Goal: Task Accomplishment & Management: Use online tool/utility

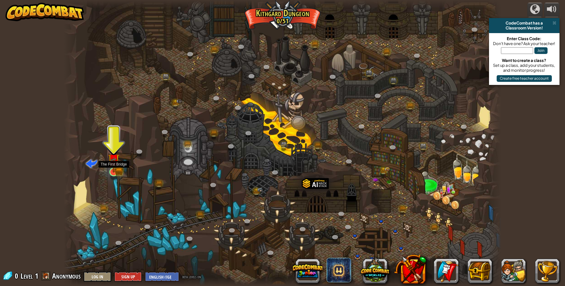
click at [112, 162] on img at bounding box center [113, 160] width 7 height 7
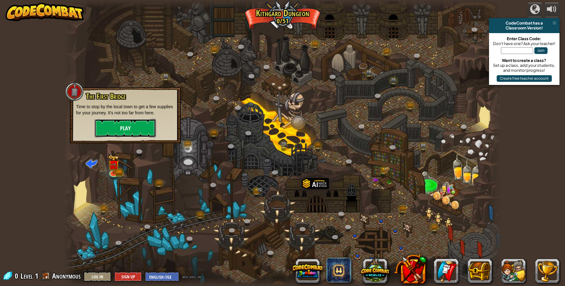
click at [138, 130] on button "Play" at bounding box center [125, 128] width 61 height 18
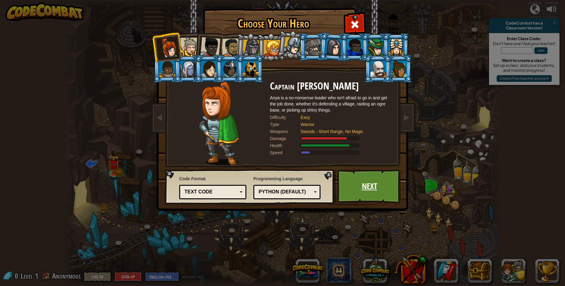
click at [379, 185] on link "Next" at bounding box center [369, 186] width 64 height 34
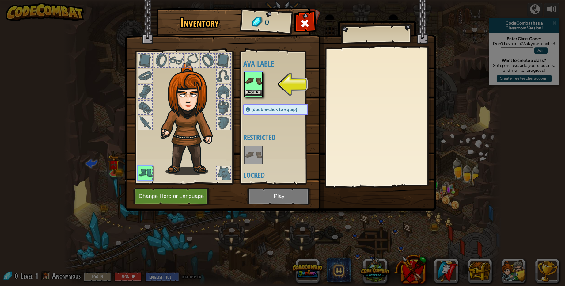
click at [254, 78] on img at bounding box center [253, 80] width 17 height 17
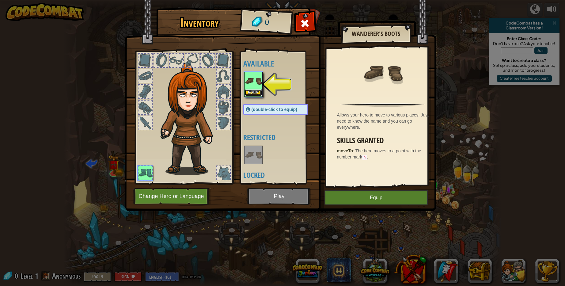
click at [257, 91] on button "Equip" at bounding box center [253, 92] width 17 height 6
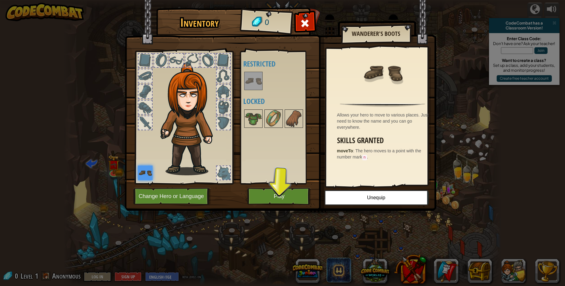
click at [271, 184] on div "Available Equip (double-click to equip) Restricted Locked" at bounding box center [277, 117] width 75 height 133
click at [271, 190] on button "Play" at bounding box center [279, 196] width 64 height 17
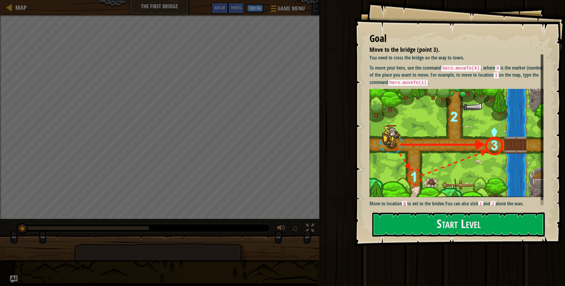
click at [421, 122] on img at bounding box center [458, 143] width 179 height 108
click at [467, 225] on button "Start Level" at bounding box center [458, 224] width 172 height 24
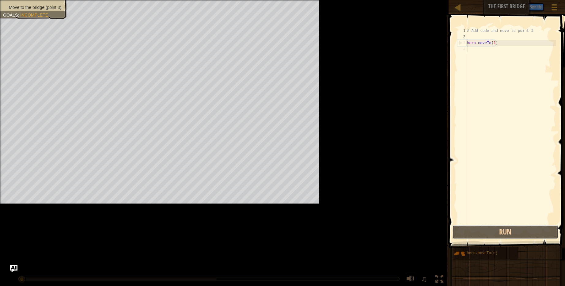
click at [462, 228] on button "Run" at bounding box center [505, 232] width 106 height 14
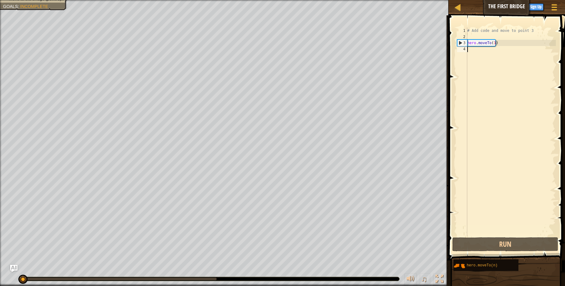
scroll to position [3, 0]
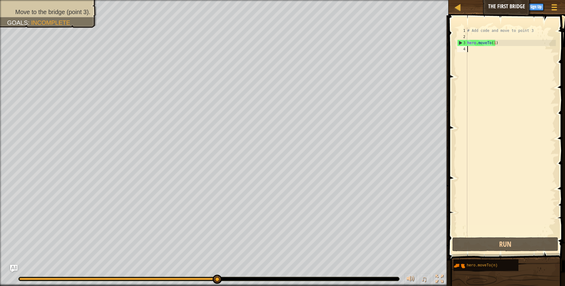
click at [495, 42] on div "# Add code and move to point 3 hero . moveTo ( 1 )" at bounding box center [511, 138] width 90 height 221
type textarea "hero.moveTo(1)"
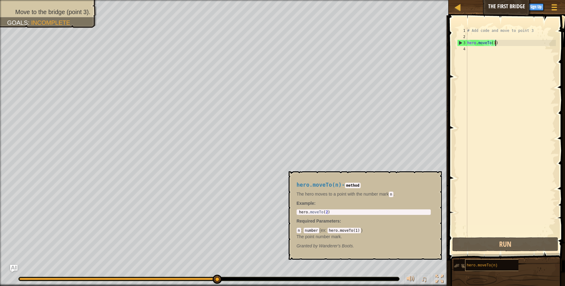
click at [495, 267] on span "hero.moveTo(n)" at bounding box center [482, 265] width 31 height 4
click at [498, 264] on div "hero.moveTo(n)" at bounding box center [493, 265] width 56 height 12
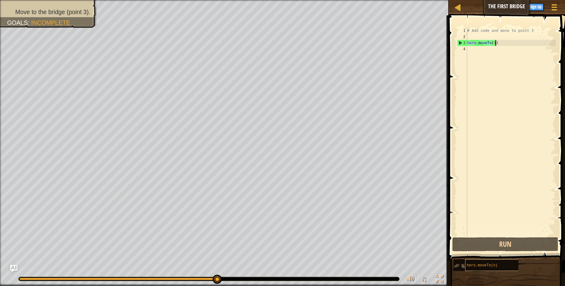
click at [478, 264] on span "hero.moveTo(n)" at bounding box center [482, 265] width 31 height 4
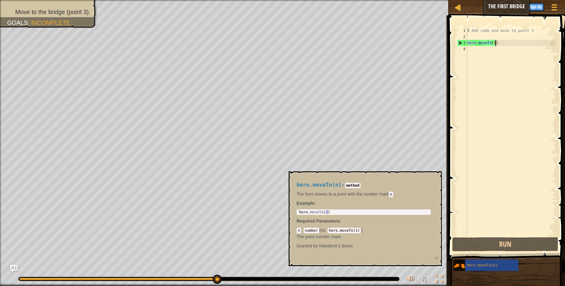
type textarea "hero.moveTo(2)"
click at [325, 212] on div "hero . moveTo ( 2 )" at bounding box center [364, 216] width 132 height 13
click at [325, 211] on div "hero . moveTo ( 2 )" at bounding box center [364, 216] width 132 height 13
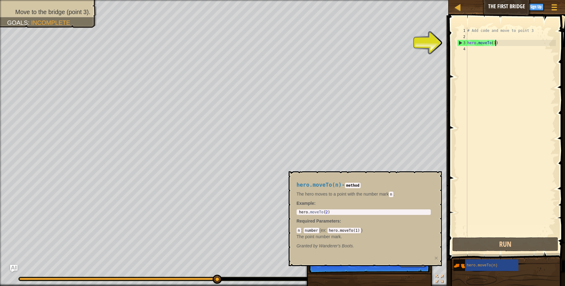
click at [460, 42] on div "3" at bounding box center [462, 43] width 10 height 6
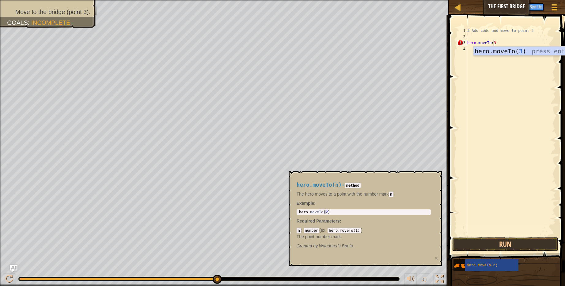
scroll to position [3, 2]
type textarea "hero.moveTo(3)"
click at [508, 245] on button "Run" at bounding box center [505, 244] width 106 height 14
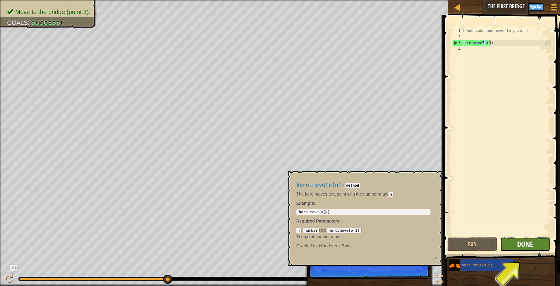
click at [524, 244] on span "Done" at bounding box center [525, 244] width 16 height 10
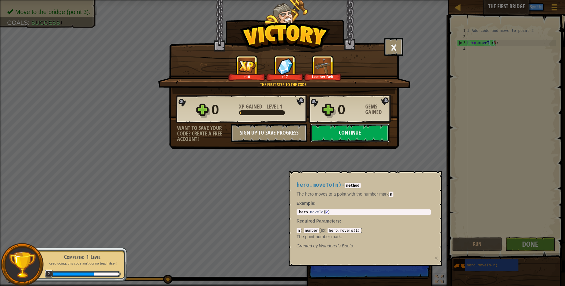
click at [347, 132] on button "Continue" at bounding box center [349, 133] width 79 height 18
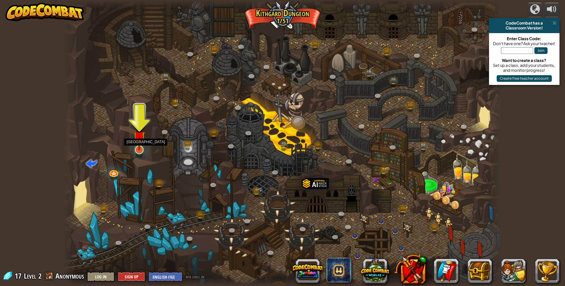
click at [140, 149] on img at bounding box center [139, 136] width 12 height 27
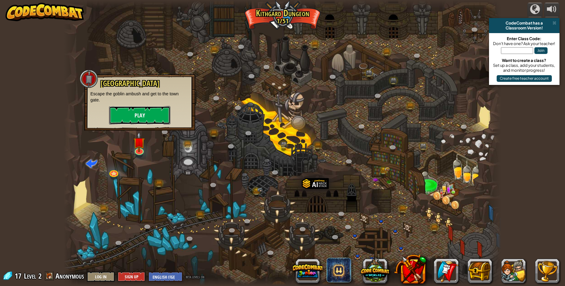
click at [148, 113] on button "Play" at bounding box center [139, 115] width 61 height 18
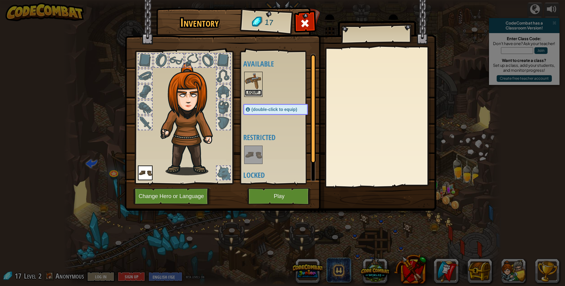
click at [252, 92] on button "Equip" at bounding box center [253, 92] width 17 height 6
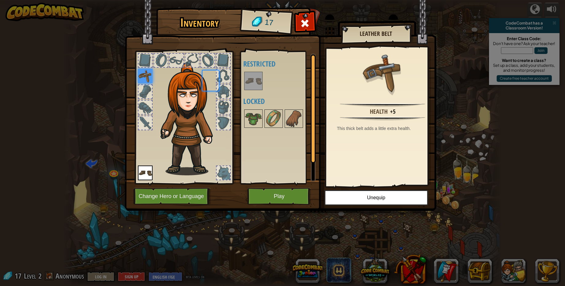
click at [252, 92] on div "Available Equip (double-click to equip) Restricted Locked" at bounding box center [281, 118] width 77 height 128
click at [265, 109] on div at bounding box center [273, 118] width 18 height 18
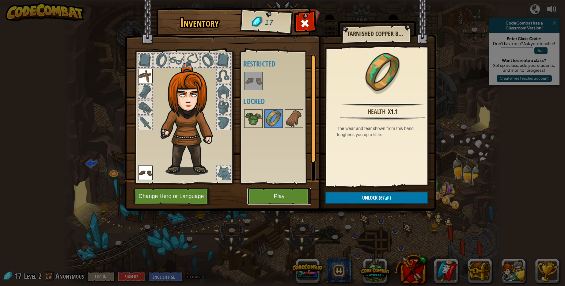
click at [285, 196] on button "Play" at bounding box center [279, 196] width 64 height 17
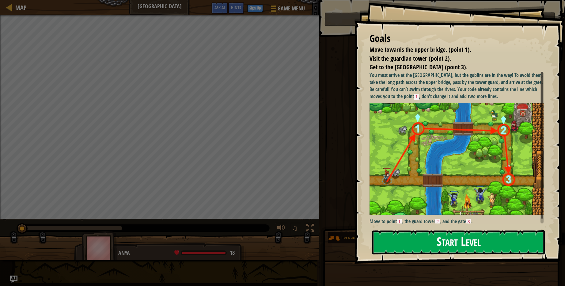
click at [453, 246] on button "Start Level" at bounding box center [458, 242] width 172 height 24
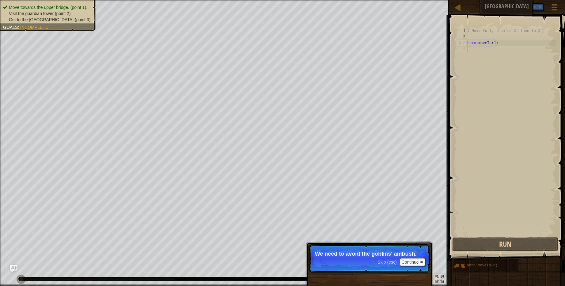
click at [414, 268] on p "Skip (esc) Continue We need to avoid the goblins' ambush." at bounding box center [369, 258] width 122 height 28
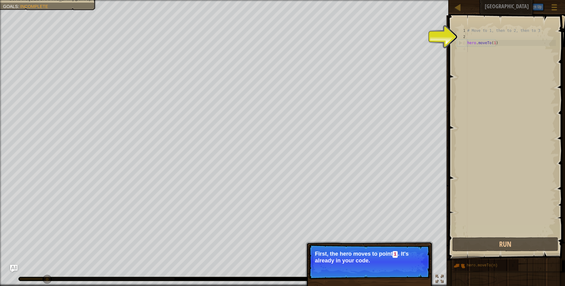
scroll to position [3, 0]
click at [412, 267] on button "Continue" at bounding box center [412, 269] width 25 height 8
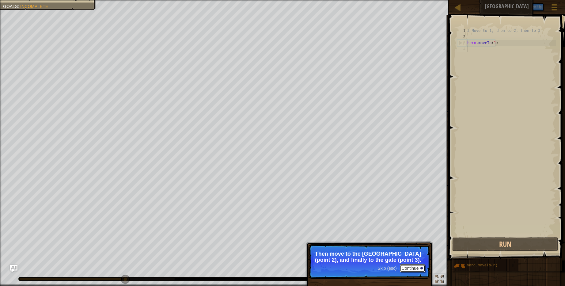
click at [416, 267] on button "Continue" at bounding box center [412, 268] width 25 height 8
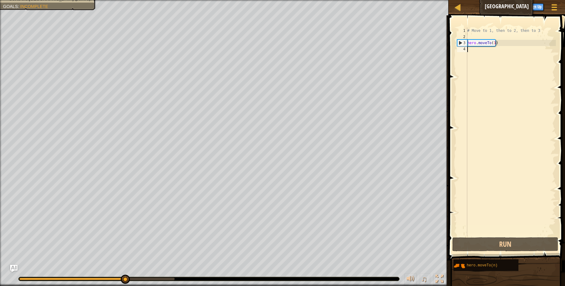
click at [469, 49] on div "# Move to 1, then to 2, then to 3 hero . moveTo ( 1 )" at bounding box center [511, 138] width 90 height 221
click at [493, 42] on div "# Move to 1, then to 2, then to 3 hero . moveTo ( 1 )" at bounding box center [511, 138] width 90 height 221
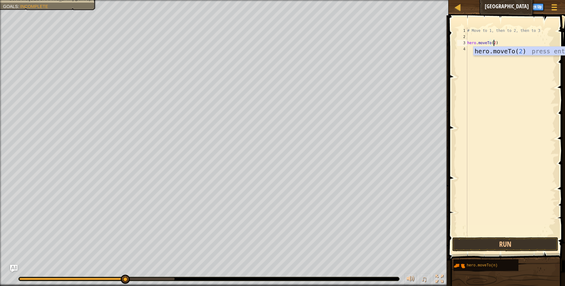
scroll to position [3, 2]
click at [506, 244] on button "Run" at bounding box center [505, 244] width 106 height 14
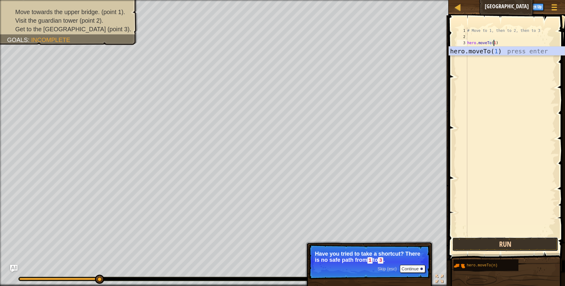
click at [498, 241] on button "Run" at bounding box center [505, 244] width 106 height 14
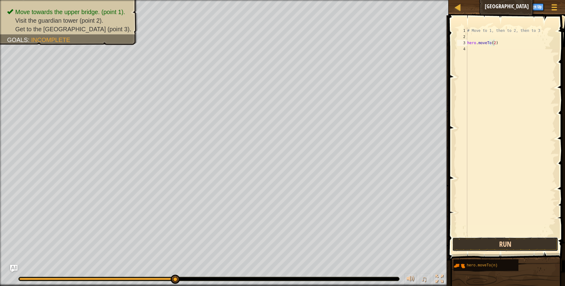
click at [535, 243] on button "Run" at bounding box center [505, 244] width 106 height 14
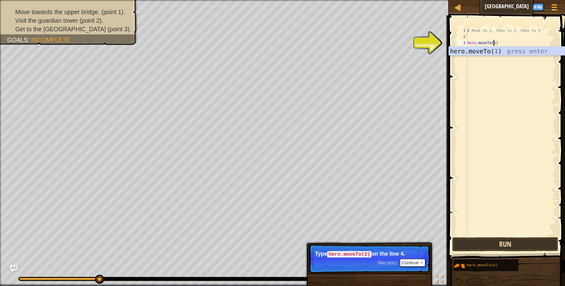
type textarea "hero.moveTo(1)"
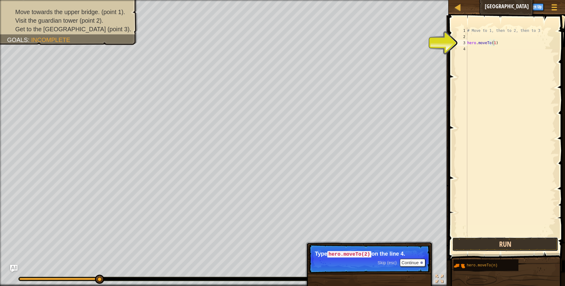
click at [524, 245] on button "Run" at bounding box center [505, 244] width 106 height 14
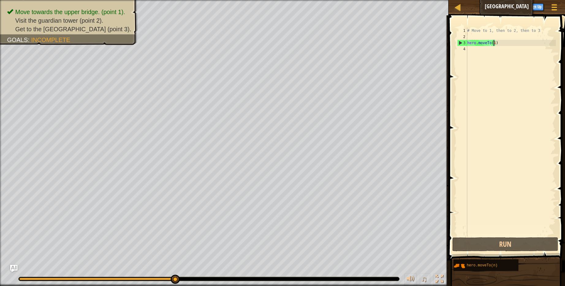
click at [475, 49] on div "# Move to 1, then to 2, then to 3 hero . moveTo ( 1 )" at bounding box center [511, 138] width 90 height 221
click at [497, 43] on div "# Move to 1, then to 2, then to 3 hero . moveTo ( 1 )" at bounding box center [511, 138] width 90 height 221
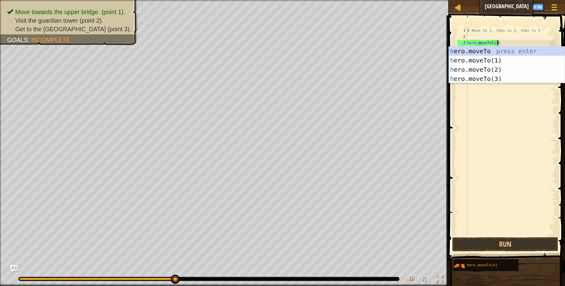
scroll to position [3, 2]
click at [480, 68] on div "h ero.moveTo press enter h ero.moveTo(1) press enter h ero.moveTo(2) press ente…" at bounding box center [507, 74] width 116 height 55
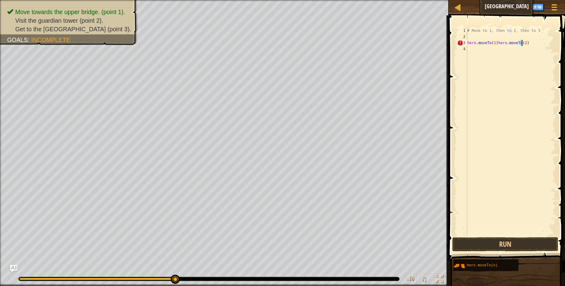
click at [494, 42] on div "# Move to 1, then to 2, then to 3 hero . moveTo ( 1 ) hero . moveTo ( 2 )" at bounding box center [511, 138] width 90 height 221
type textarea "hero.moveTo(2)"
click at [468, 54] on div "# Move to 1, then to 2, then to 3 hero . moveTo ( 1 ) hero . moveTo ( 2 )" at bounding box center [511, 138] width 90 height 221
click at [467, 54] on div "5" at bounding box center [462, 55] width 10 height 6
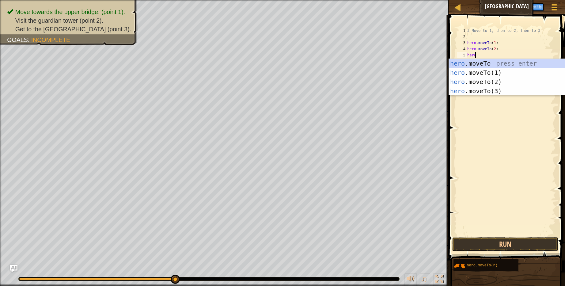
click at [479, 92] on div "hero .moveTo press enter hero .moveTo(1) press enter hero .moveTo(2) press ente…" at bounding box center [507, 86] width 116 height 55
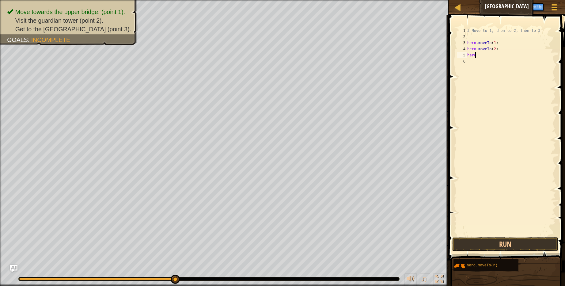
scroll to position [3, 0]
type textarea "hero.moveTo(3)"
click at [513, 242] on button "Run" at bounding box center [505, 244] width 106 height 14
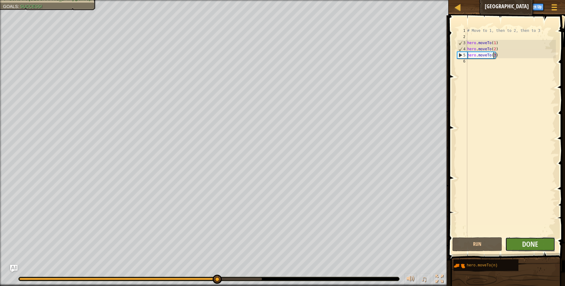
click at [517, 246] on button "Done" at bounding box center [530, 244] width 50 height 14
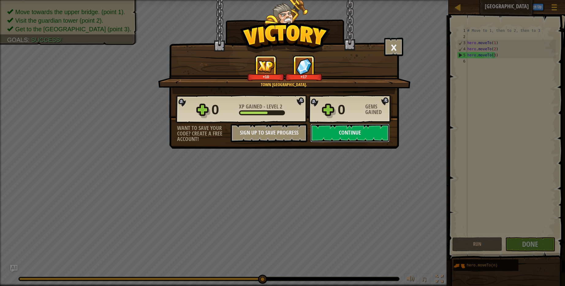
click at [346, 132] on button "Continue" at bounding box center [349, 133] width 79 height 18
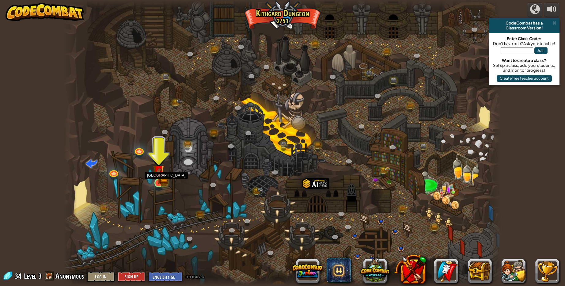
click at [159, 180] on img at bounding box center [159, 171] width 12 height 26
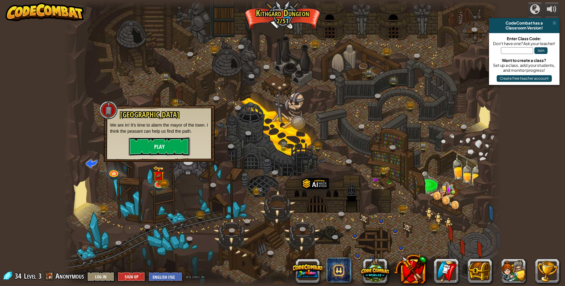
click at [175, 148] on button "Play" at bounding box center [159, 146] width 61 height 18
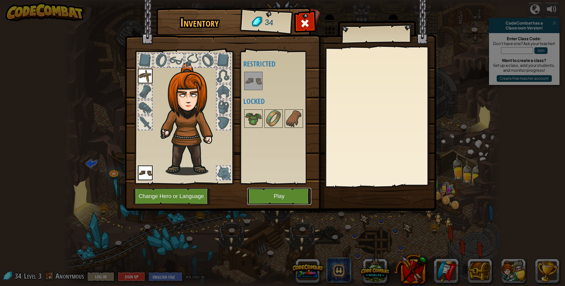
click at [275, 197] on button "Play" at bounding box center [279, 196] width 64 height 17
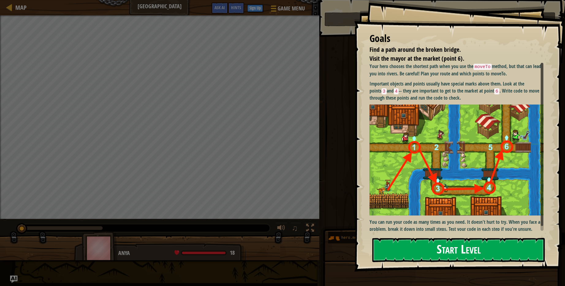
click at [426, 250] on button "Start Level" at bounding box center [458, 250] width 172 height 24
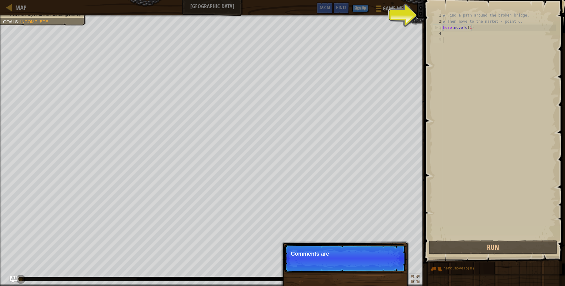
click at [442, 33] on div "4" at bounding box center [438, 34] width 10 height 6
click at [391, 266] on p "Skip (esc) Continue For more information, read the HINTS" at bounding box center [345, 258] width 122 height 28
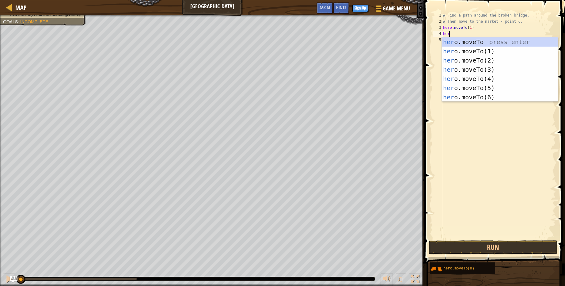
scroll to position [3, 0]
click at [484, 59] on div "her o.moveTo press enter her o.moveTo(1) press enter her o.moveTo(2) press ente…" at bounding box center [500, 78] width 116 height 83
type textarea "hero.moveTo(2)"
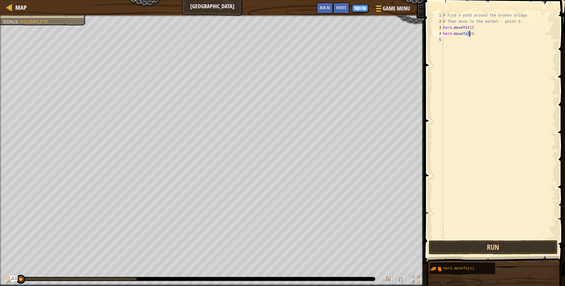
click at [442, 40] on div "5" at bounding box center [438, 40] width 10 height 6
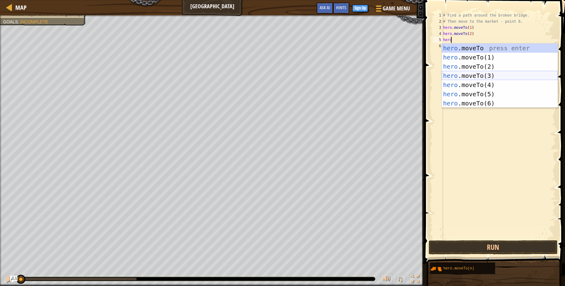
click at [474, 75] on div "hero .moveTo press enter hero .moveTo(1) press enter hero .moveTo(2) press ente…" at bounding box center [500, 84] width 116 height 83
type textarea "hero.moveTo(3)"
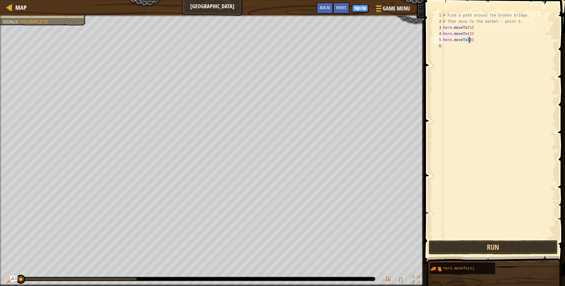
click at [442, 46] on div "6" at bounding box center [438, 46] width 10 height 6
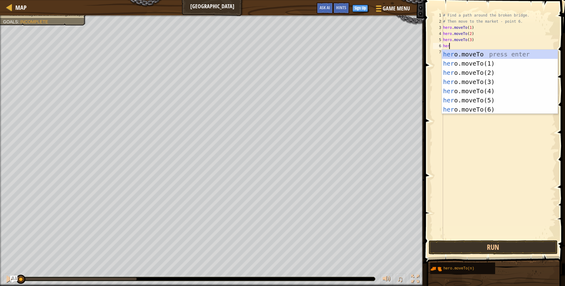
click at [465, 89] on div "her o.moveTo press enter her o.moveTo(1) press enter her o.moveTo(2) press ente…" at bounding box center [500, 91] width 116 height 83
type textarea "hero.moveTo(4)"
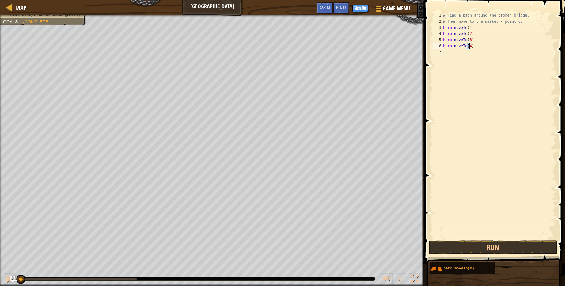
click at [443, 52] on div "7" at bounding box center [438, 52] width 10 height 6
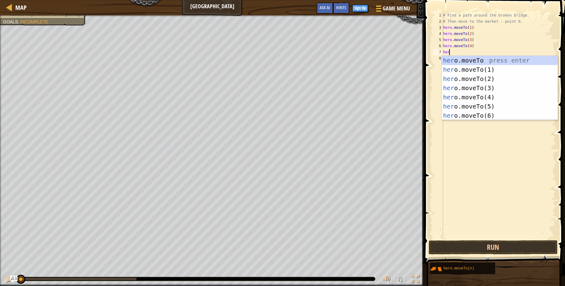
click at [463, 106] on div "her o.moveTo press enter her o.moveTo(1) press enter her o.moveTo(2) press ente…" at bounding box center [500, 97] width 116 height 83
type textarea "hero.moveTo(5)"
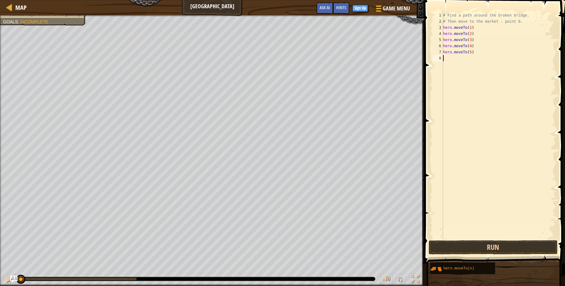
click at [443, 59] on div "# Find a path around the broken bridge. # Then move to the market - point 6. he…" at bounding box center [499, 131] width 114 height 239
click at [442, 59] on div "8" at bounding box center [438, 58] width 10 height 6
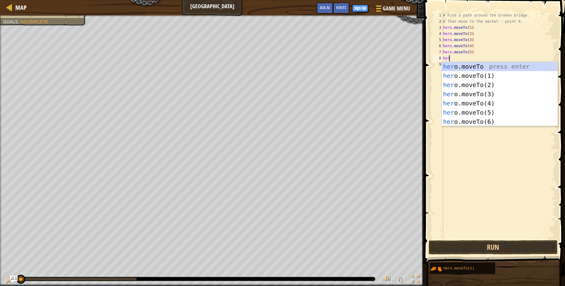
click at [479, 120] on div "her o.moveTo press enter her o.moveTo(1) press enter her o.moveTo(2) press ente…" at bounding box center [500, 103] width 116 height 83
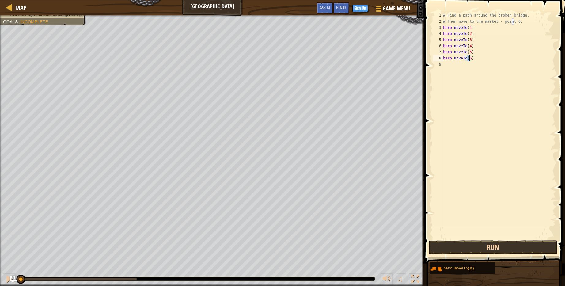
type textarea "hero.moveTo(6)"
click at [495, 247] on button "Run" at bounding box center [493, 247] width 129 height 14
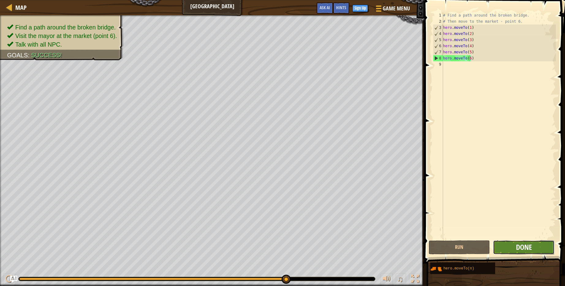
click at [517, 248] on span "Done" at bounding box center [524, 247] width 16 height 10
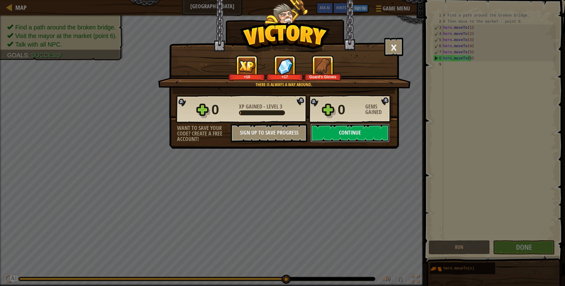
click at [358, 131] on button "Continue" at bounding box center [349, 133] width 79 height 18
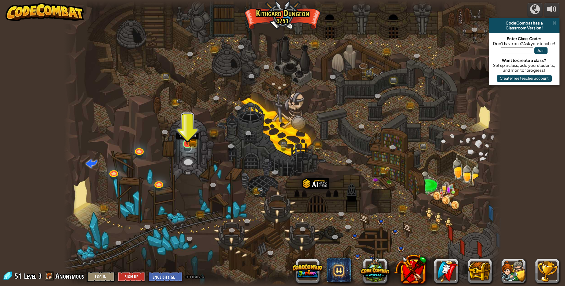
click at [190, 143] on img at bounding box center [187, 132] width 12 height 26
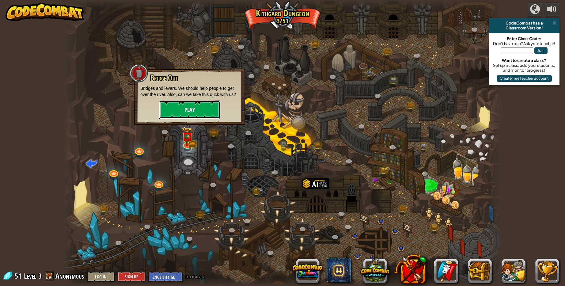
click at [183, 110] on button "Play" at bounding box center [189, 109] width 61 height 18
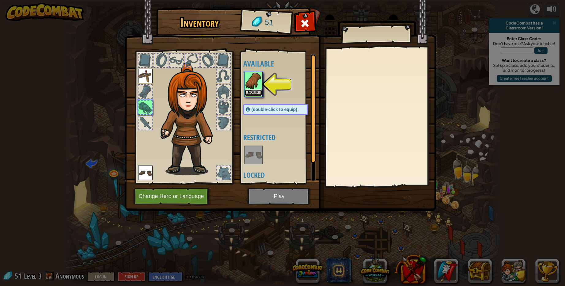
click at [255, 91] on button "Equip" at bounding box center [253, 92] width 17 height 6
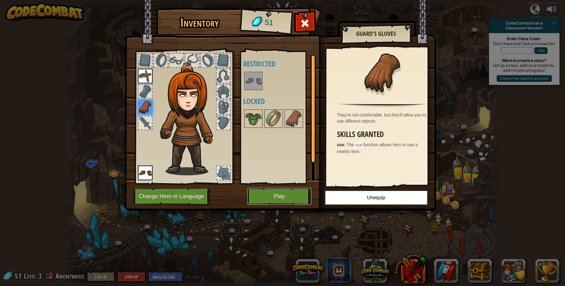
click at [284, 196] on button "Play" at bounding box center [279, 196] width 64 height 17
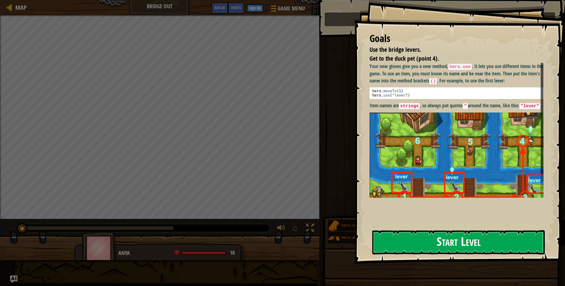
click at [490, 244] on button "Start Level" at bounding box center [458, 242] width 172 height 24
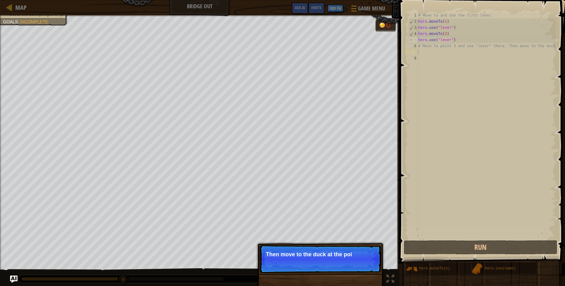
click at [365, 273] on div "Skip (esc) Continue Then move to the duck at the poi" at bounding box center [320, 290] width 128 height 91
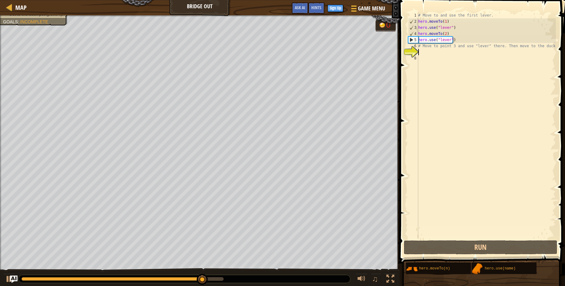
scroll to position [3, 0]
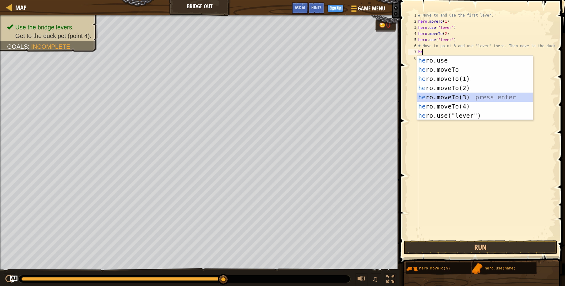
click at [443, 95] on div "he ro.use press enter he ro.moveTo press enter he ro.moveTo(1) press enter he r…" at bounding box center [475, 97] width 116 height 83
type textarea "hero.moveTo(3)"
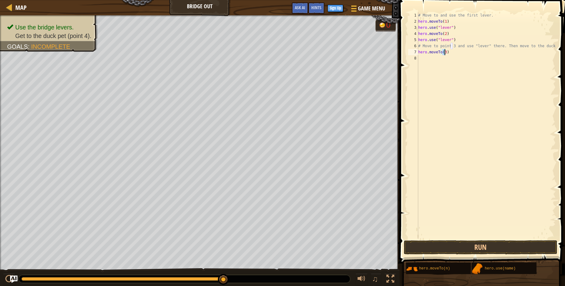
click at [417, 59] on div "8" at bounding box center [413, 58] width 10 height 6
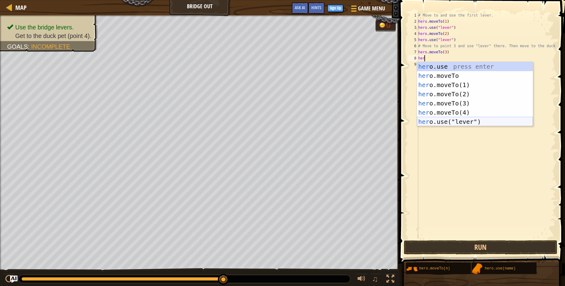
click at [456, 120] on div "her o.use press enter her o.moveTo press enter her o.moveTo(1) press enter her …" at bounding box center [475, 103] width 116 height 83
type textarea "hero.use("lever")"
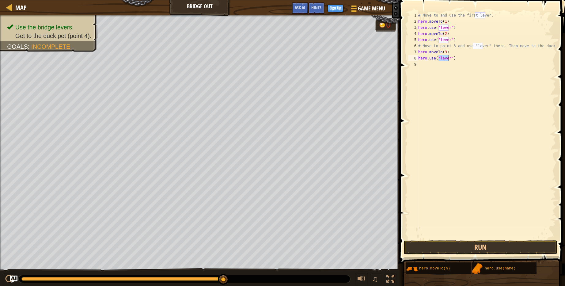
click at [418, 63] on div "9" at bounding box center [413, 64] width 10 height 6
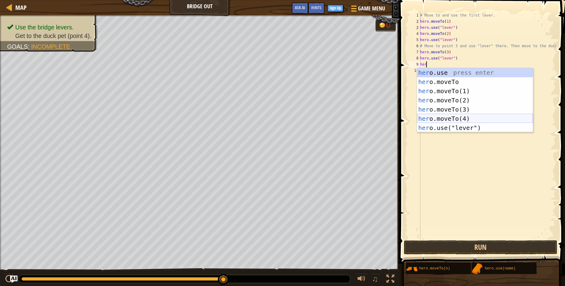
click at [446, 115] on div "her o.use press enter her o.moveTo press enter her o.moveTo(1) press enter her …" at bounding box center [475, 109] width 116 height 83
type textarea "hero.moveTo(4)"
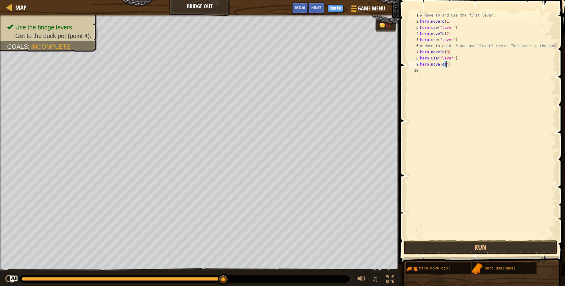
click at [449, 119] on div "# Move to and use the first lever. hero . moveTo ( 1 ) hero . use ( "lever" ) h…" at bounding box center [487, 131] width 137 height 239
click at [478, 248] on button "Run" at bounding box center [480, 247] width 153 height 14
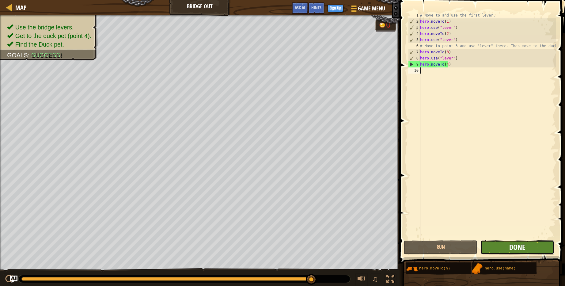
click at [524, 245] on span "Done" at bounding box center [517, 247] width 16 height 10
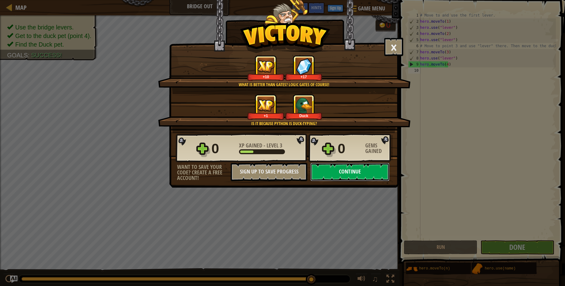
click at [363, 172] on button "Continue" at bounding box center [349, 172] width 79 height 18
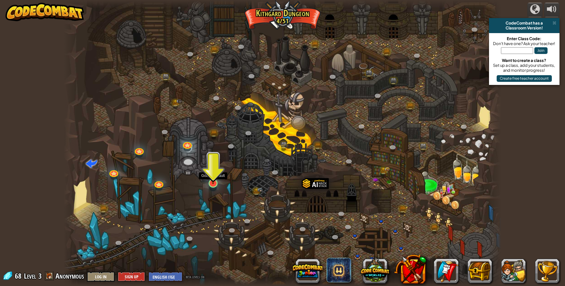
click at [214, 178] on img at bounding box center [213, 170] width 12 height 27
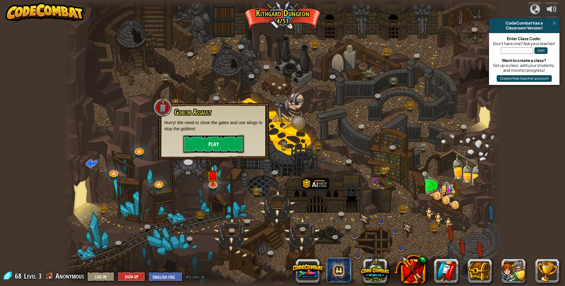
click at [221, 142] on button "Play" at bounding box center [213, 144] width 61 height 18
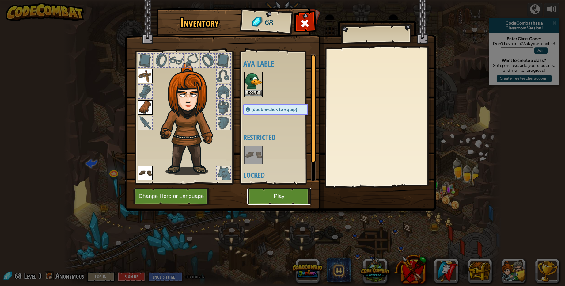
click at [297, 197] on button "Play" at bounding box center [279, 196] width 64 height 17
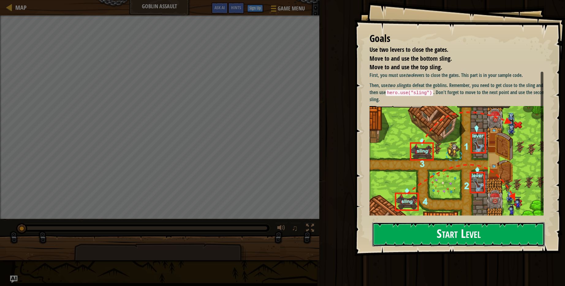
click at [485, 237] on button "Start Level" at bounding box center [458, 234] width 172 height 24
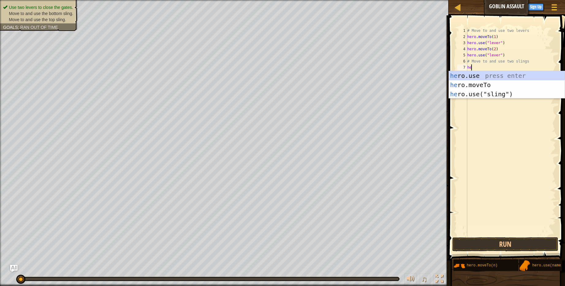
scroll to position [3, 0]
click at [479, 85] on div "he ro.use press enter he ro.moveTo press enter he ro.use("sling") press enter" at bounding box center [507, 94] width 116 height 46
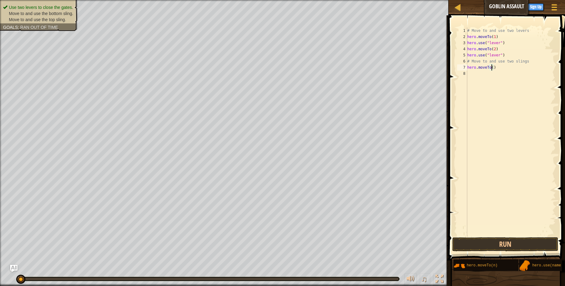
type textarea "hero.moveTo(3)"
click at [466, 73] on div "8" at bounding box center [462, 73] width 10 height 6
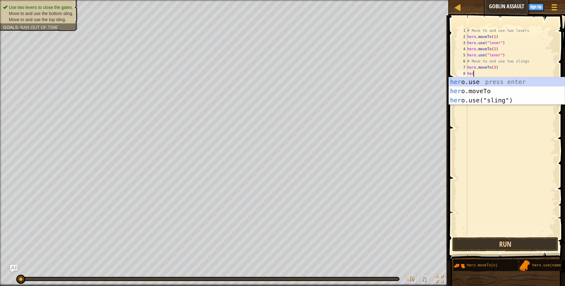
click at [474, 101] on div "her o.use press enter her o.moveTo press enter her o.use("sling") press enter" at bounding box center [507, 100] width 116 height 46
type textarea "hero.use("sling")"
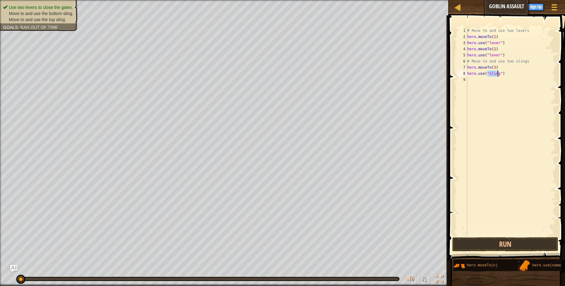
click at [466, 79] on div "9" at bounding box center [462, 80] width 10 height 6
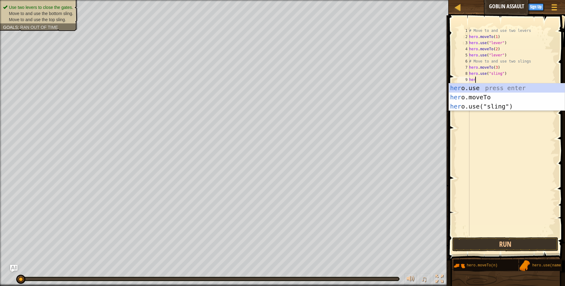
click at [470, 96] on div "her o.use press enter her o.moveTo press enter her o.use("sling") press enter" at bounding box center [507, 106] width 116 height 46
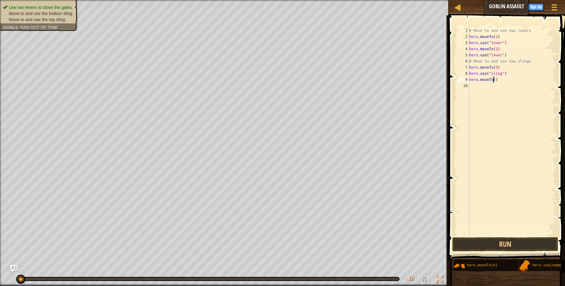
type textarea "hero.moveTo(4)"
click at [468, 85] on div "10" at bounding box center [463, 86] width 12 height 6
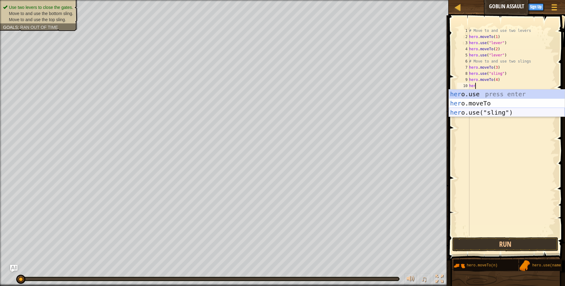
click at [467, 113] on div "her o.use press enter her o.moveTo press enter her o.use("sling") press enter" at bounding box center [507, 112] width 116 height 46
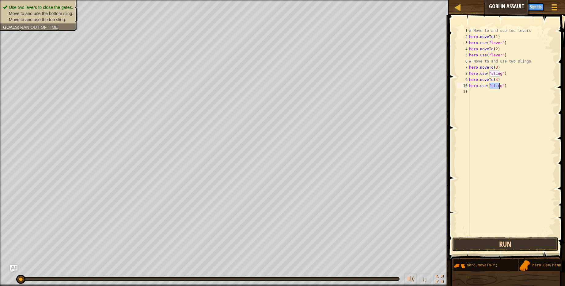
type textarea "hero.use("sling")"
click at [505, 244] on button "Run" at bounding box center [505, 244] width 106 height 14
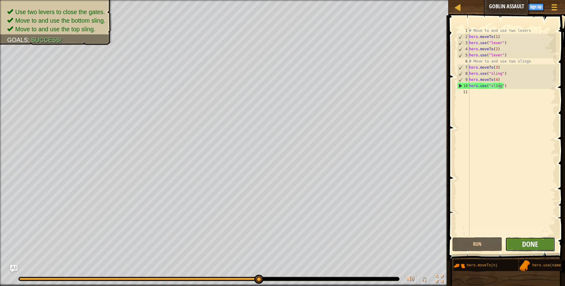
click at [537, 244] on span "Done" at bounding box center [530, 244] width 16 height 10
